Goal: Entertainment & Leisure: Consume media (video, audio)

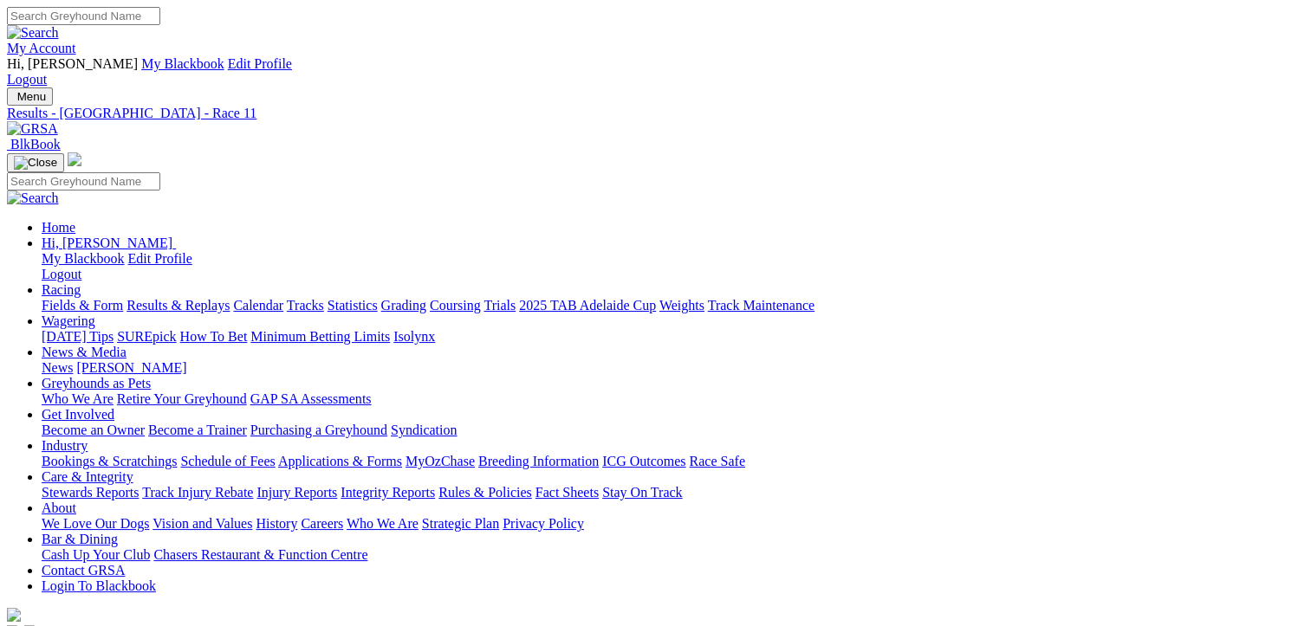
click at [81, 298] on link "Fields & Form" at bounding box center [82, 305] width 81 height 15
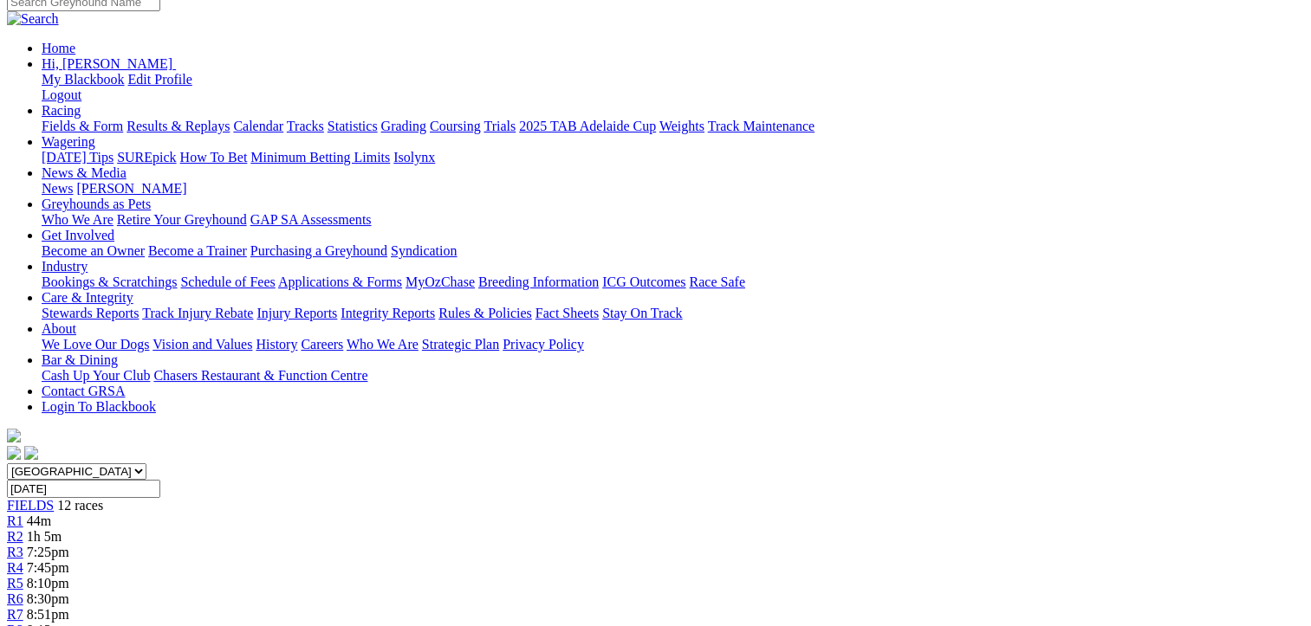
scroll to position [173, 0]
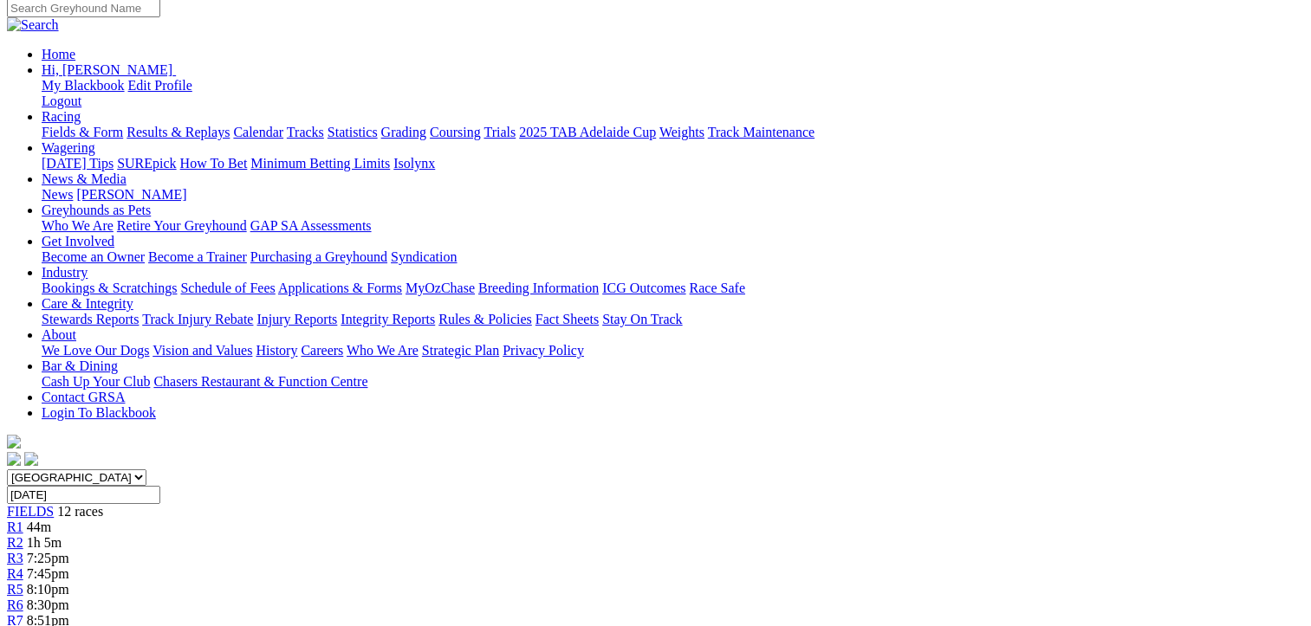
click at [51, 520] on span "44m" at bounding box center [39, 527] width 24 height 15
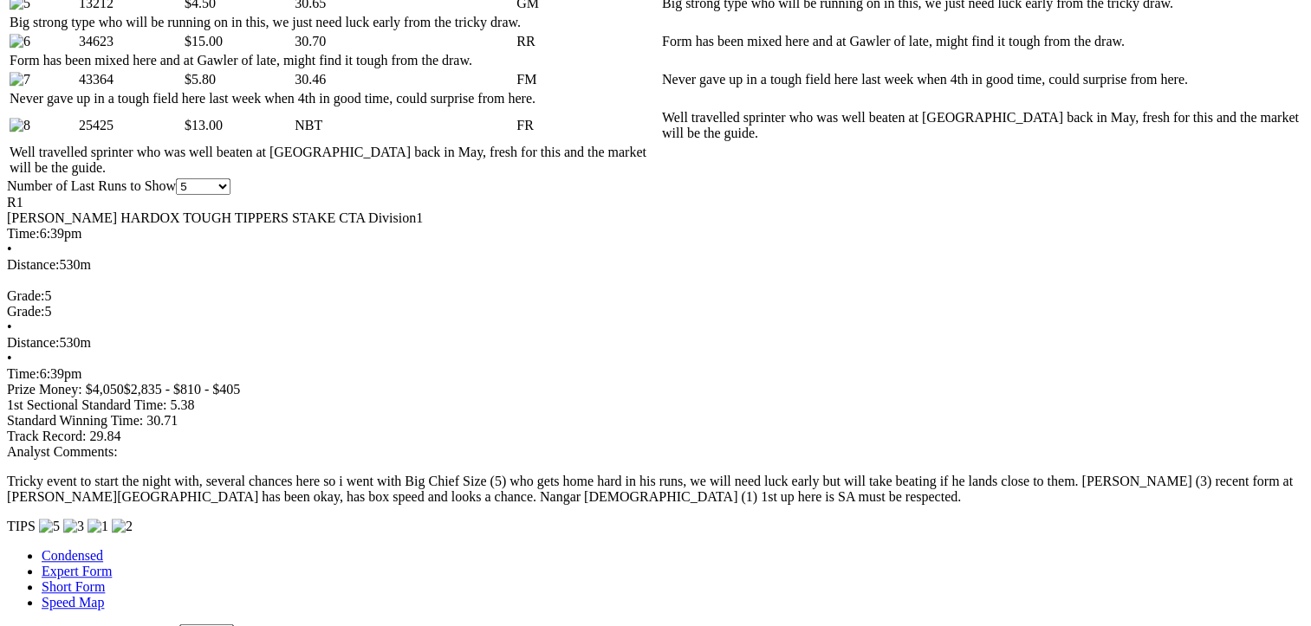
scroll to position [1299, 0]
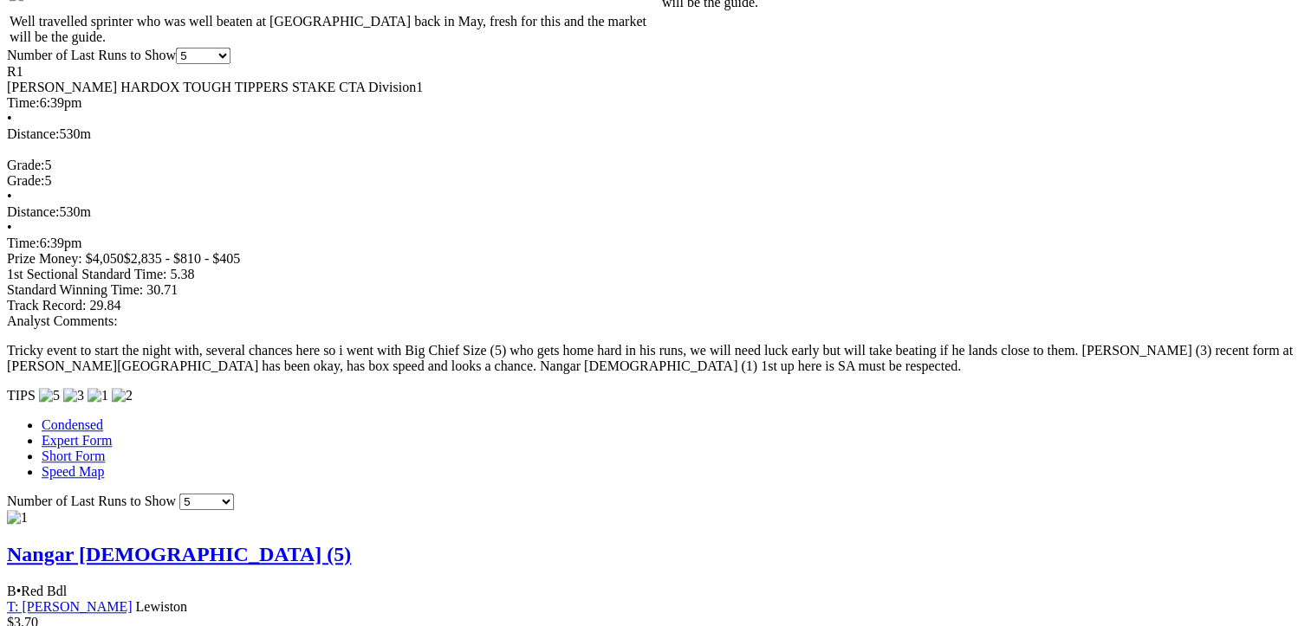
scroll to position [1386, 0]
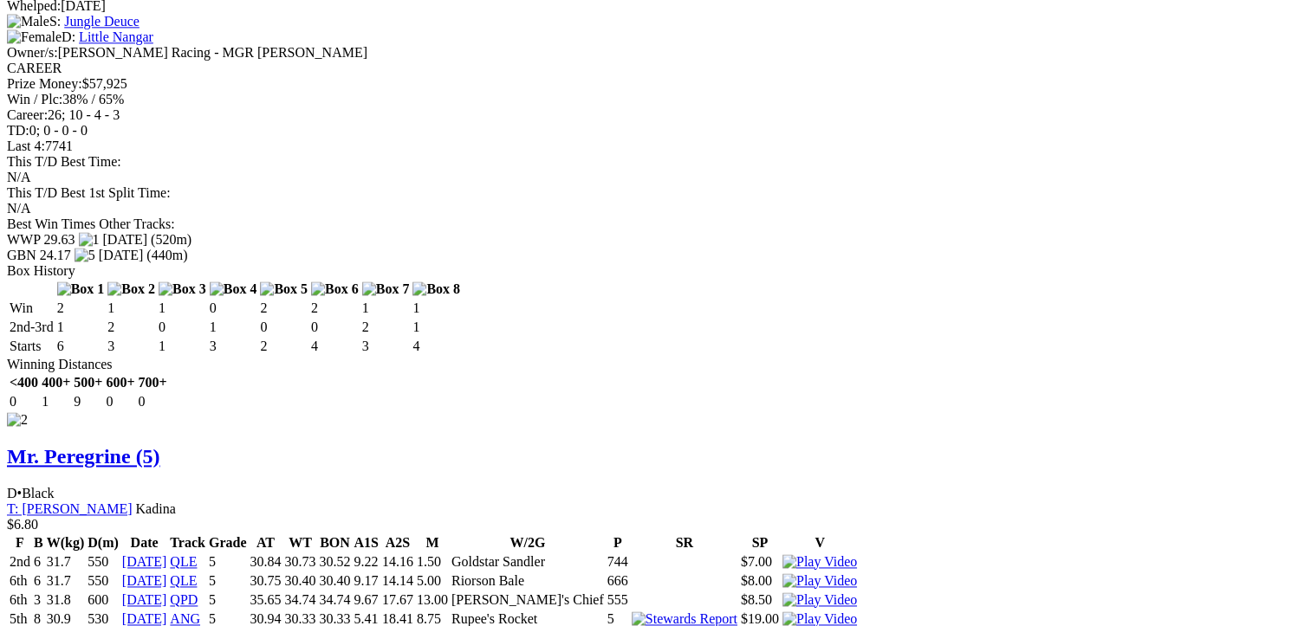
scroll to position [2339, 0]
